Goal: Find specific page/section: Find specific page/section

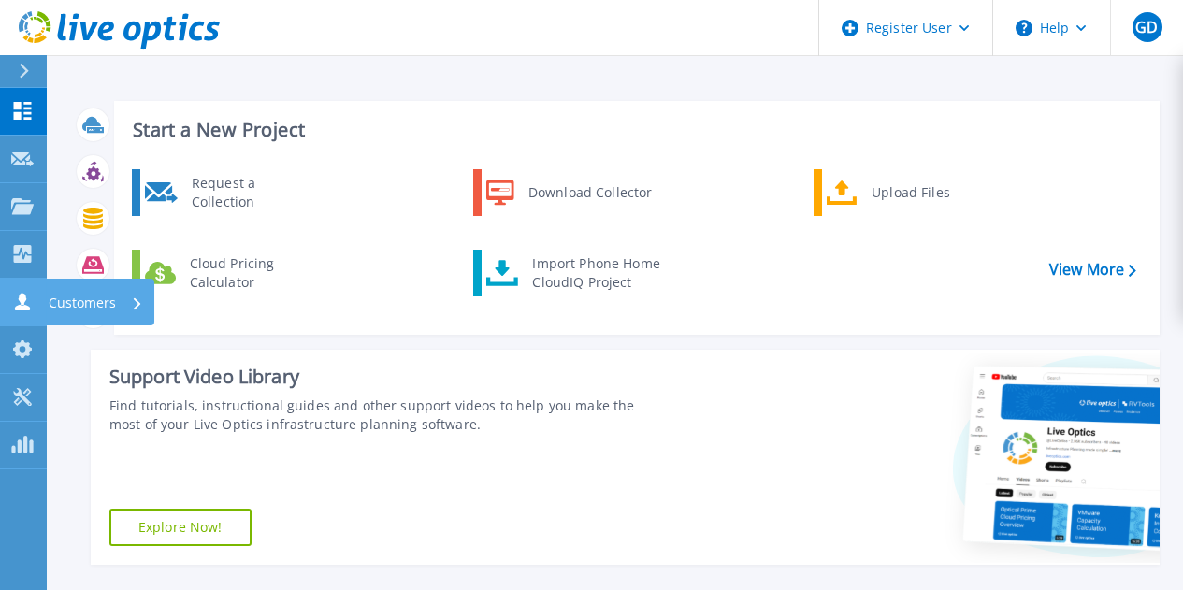
click at [19, 299] on icon at bounding box center [22, 302] width 15 height 18
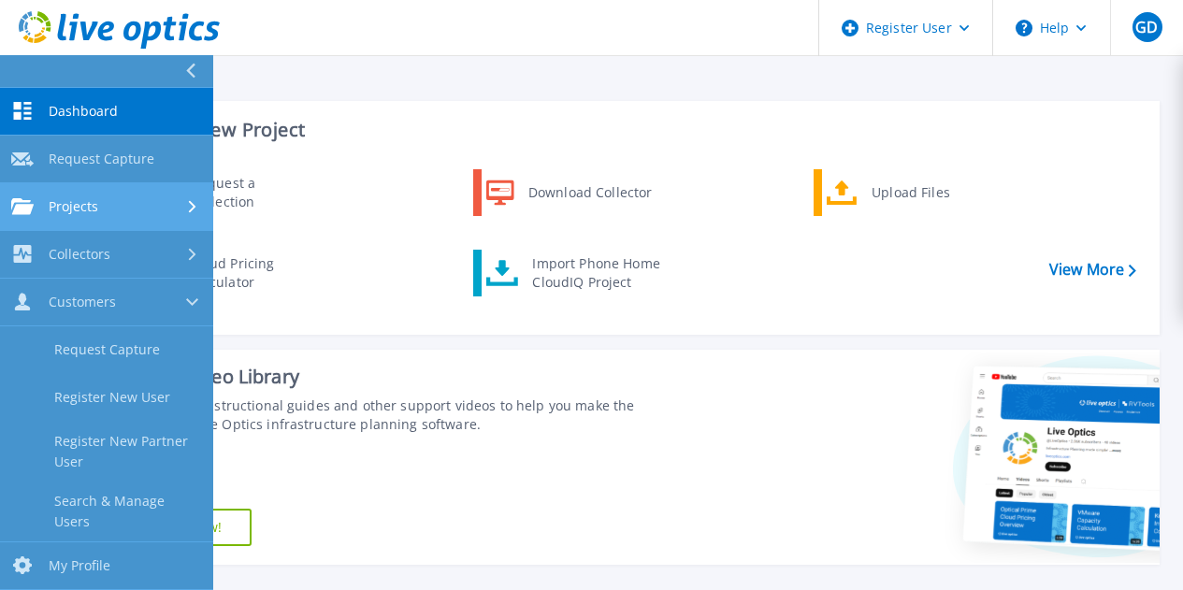
click at [87, 202] on span "Projects" at bounding box center [74, 206] width 50 height 17
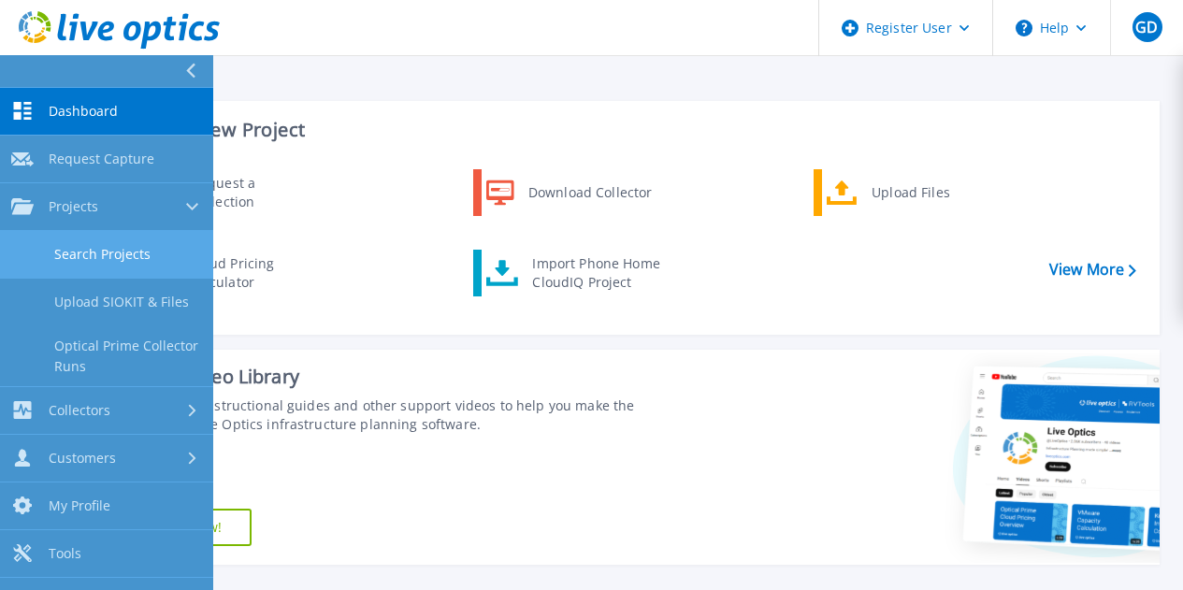
click at [116, 245] on link "Search Projects" at bounding box center [106, 255] width 213 height 48
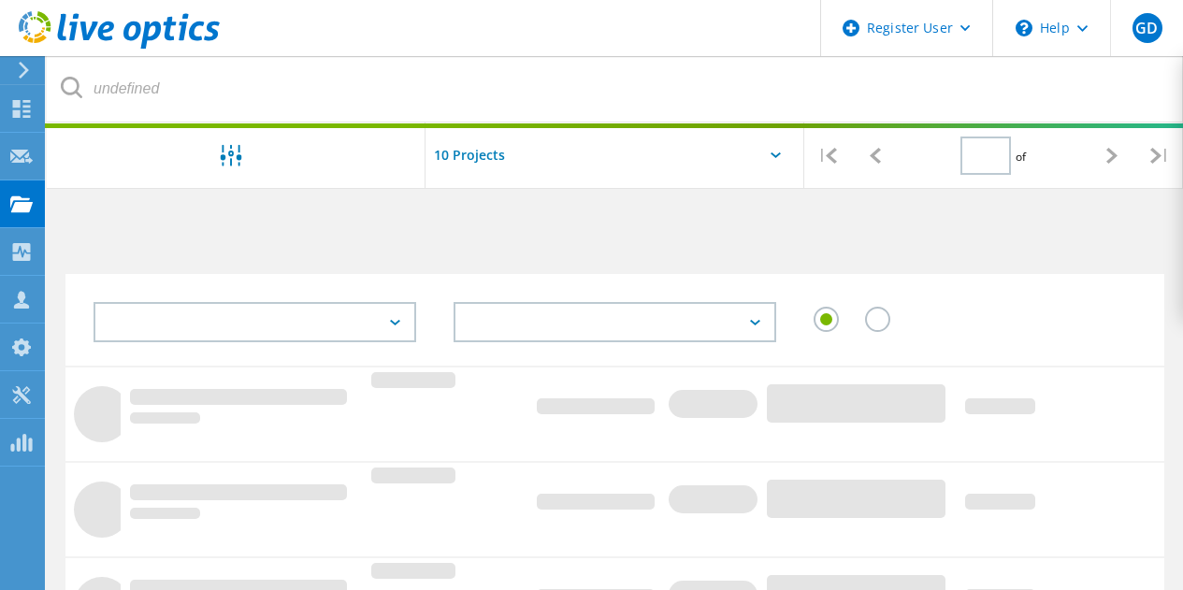
type input "1"
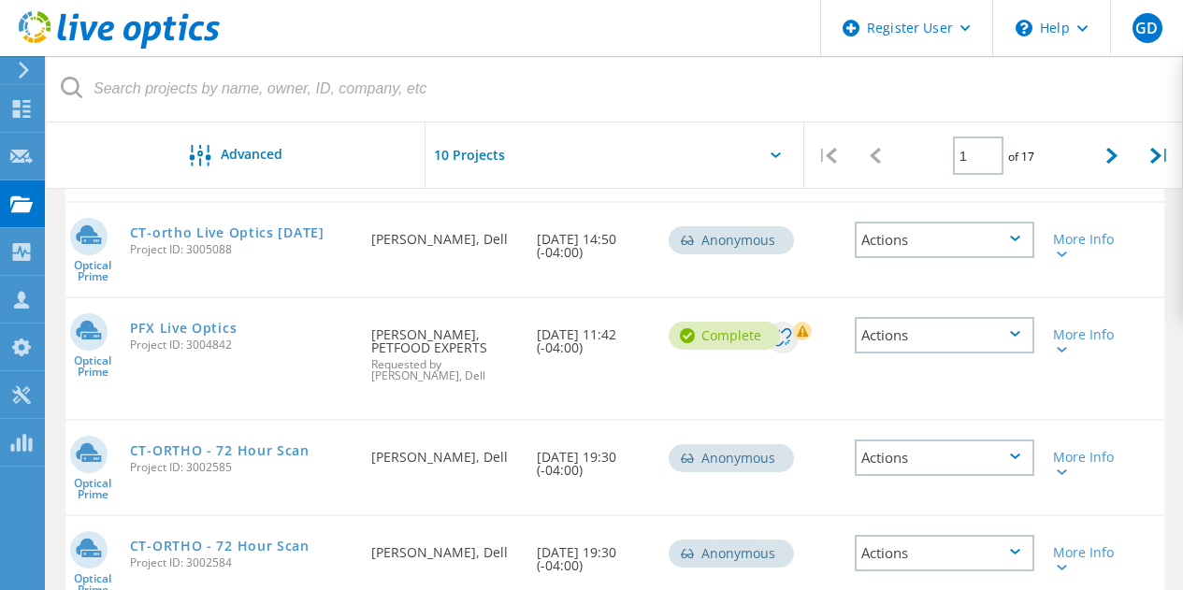
scroll to position [326, 0]
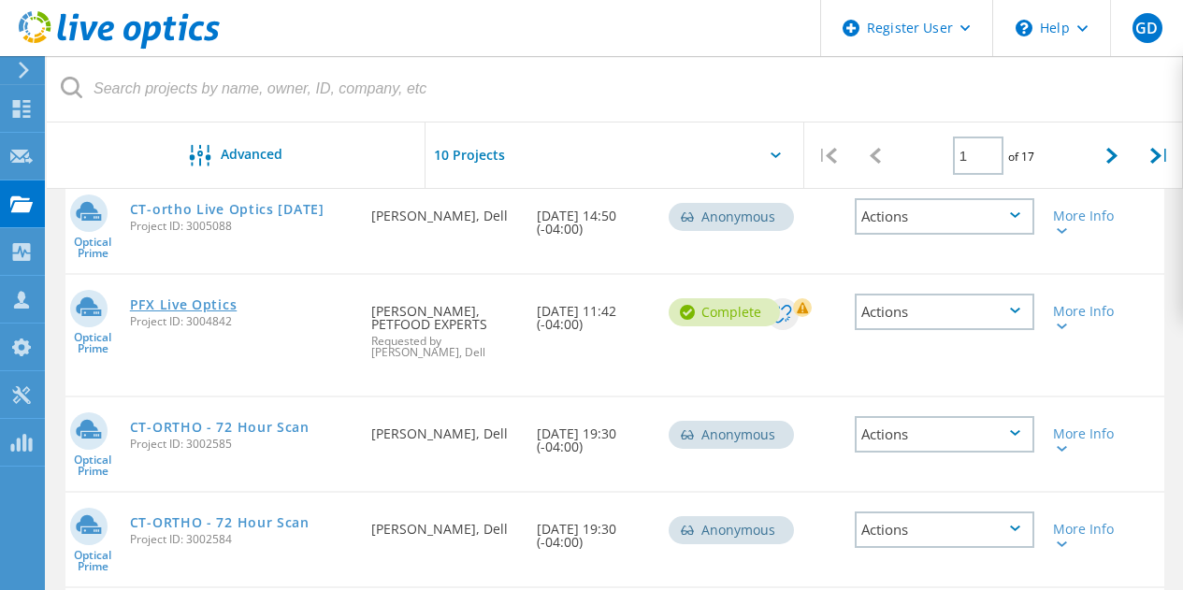
click at [169, 304] on link "PFX Live Optics" at bounding box center [184, 304] width 108 height 13
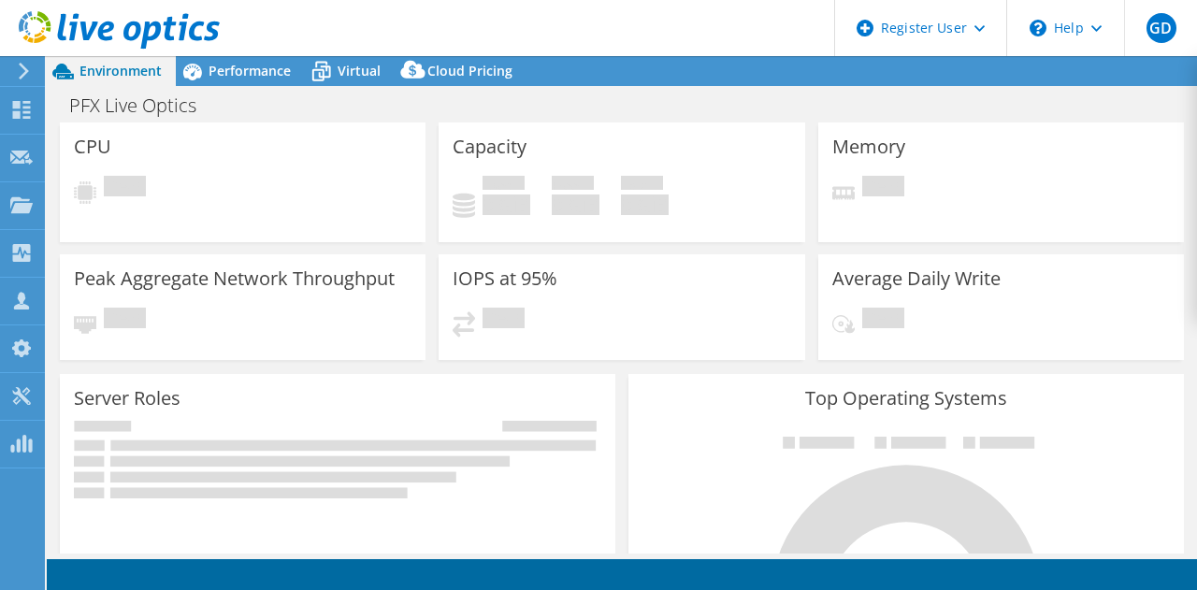
select select "USD"
